Goal: Use online tool/utility: Utilize a website feature to perform a specific function

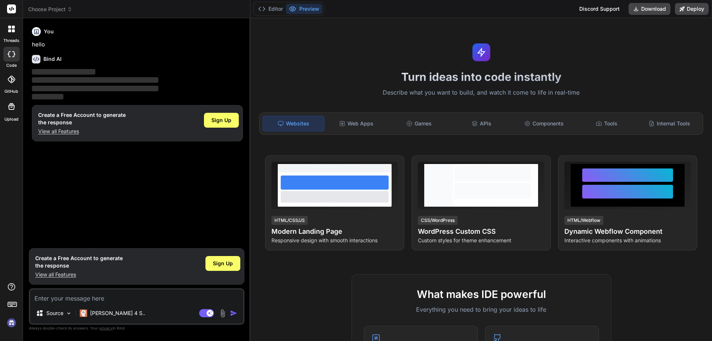
type textarea "x"
click at [108, 192] on div "You hello Bind AI ‌ ‌ ‌ ‌ Create a Free Account to generate the response View a…" at bounding box center [137, 134] width 214 height 220
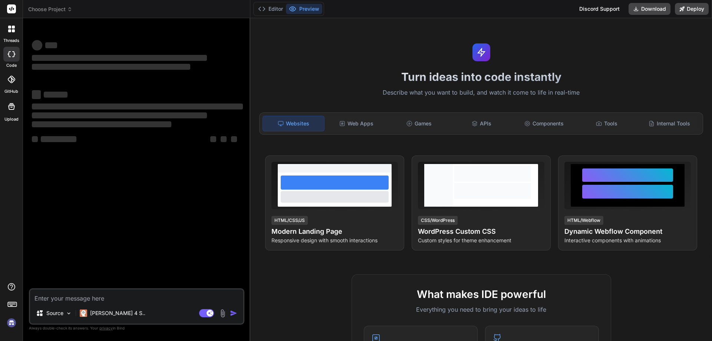
type textarea "x"
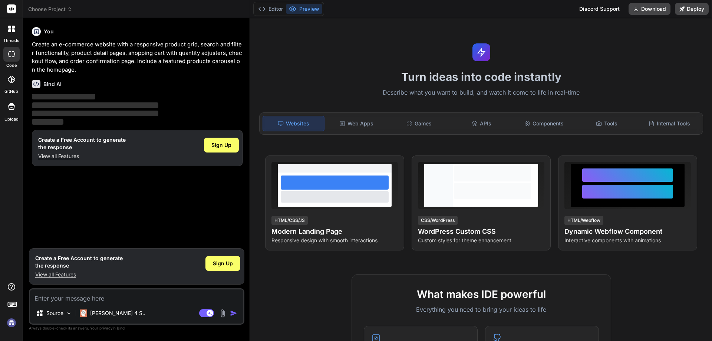
click at [234, 312] on img "button" at bounding box center [233, 312] width 7 height 7
click at [99, 299] on textarea at bounding box center [136, 295] width 213 height 13
type textarea "zd"
type textarea "x"
type textarea "zdf"
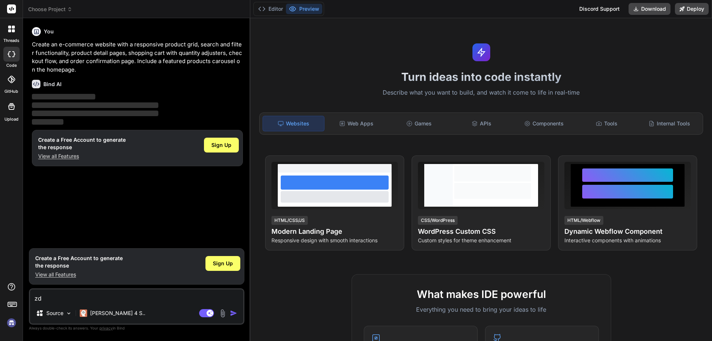
type textarea "x"
type textarea "zdfs"
type textarea "x"
type textarea "zdfsa"
type textarea "x"
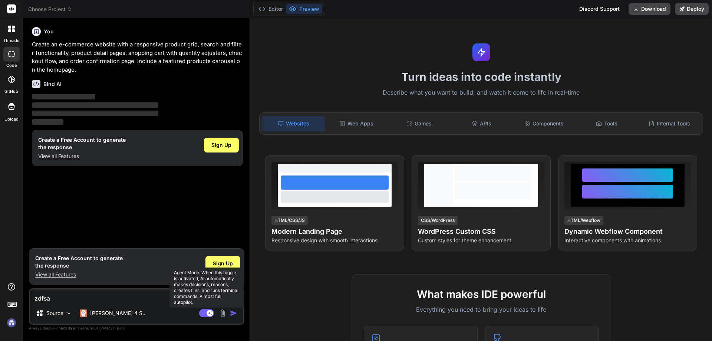
type textarea "zdfsaf"
type textarea "x"
type textarea "zdfsafa"
type textarea "x"
type textarea "zdfsafaf"
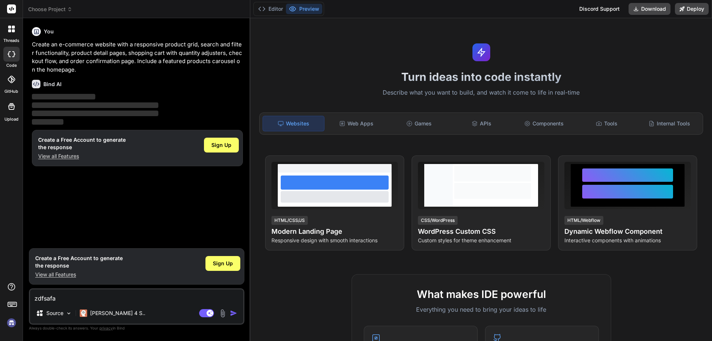
type textarea "x"
type textarea "zdfsafaf"
click at [229, 313] on div "Agent Mode. When this toggle is activated, AI automatically makes decisions, re…" at bounding box center [219, 313] width 43 height 9
click at [232, 312] on img "button" at bounding box center [233, 312] width 7 height 7
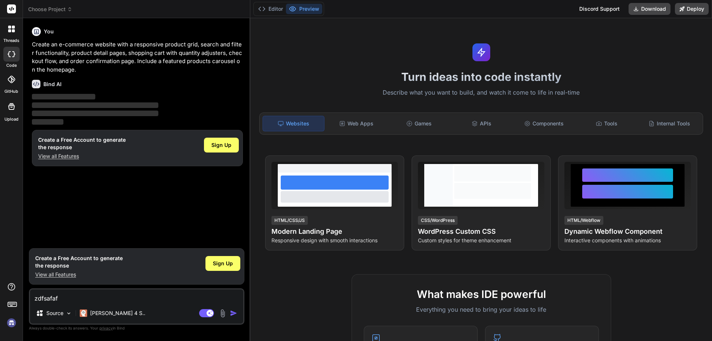
click at [232, 312] on img "button" at bounding box center [233, 312] width 7 height 7
click at [232, 311] on img "button" at bounding box center [233, 312] width 7 height 7
drag, startPoint x: 232, startPoint y: 311, endPoint x: 233, endPoint y: 307, distance: 4.1
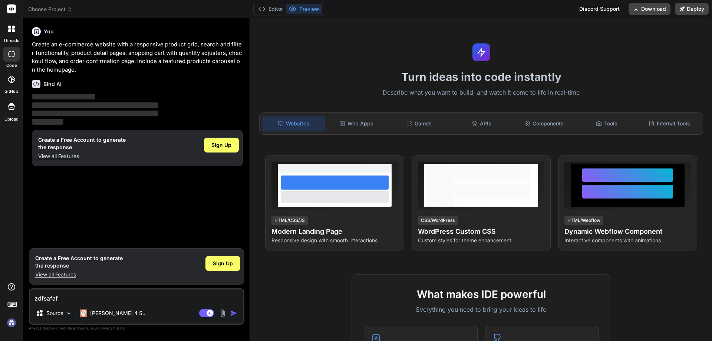
click at [232, 310] on img "button" at bounding box center [233, 312] width 7 height 7
